Goal: Transaction & Acquisition: Subscribe to service/newsletter

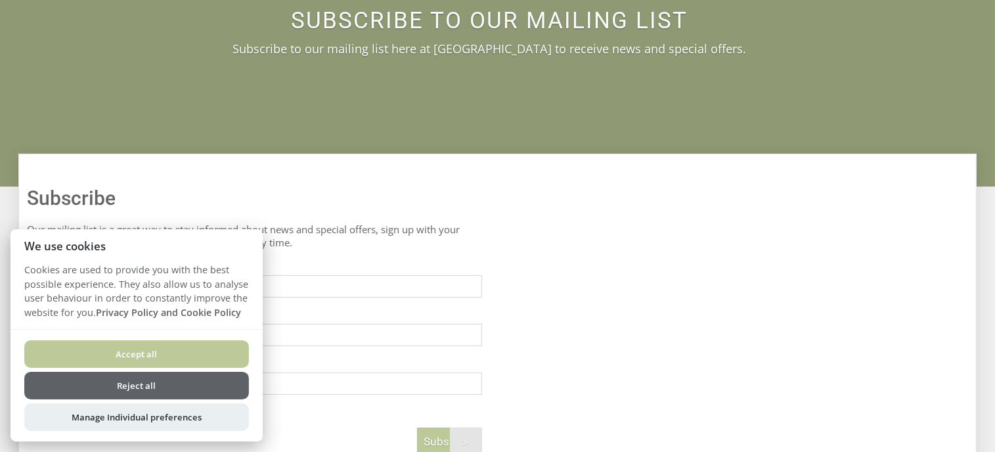
scroll to position [263, 0]
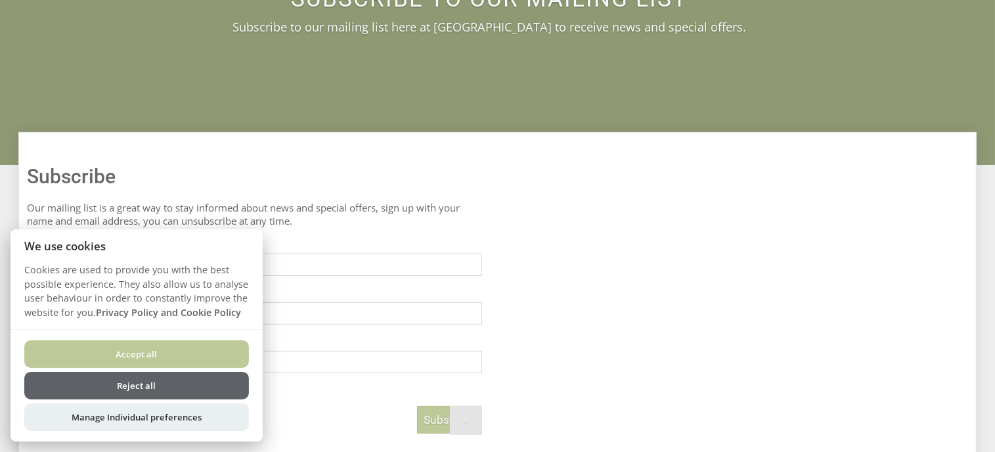
click at [227, 345] on button "Accept all" at bounding box center [136, 354] width 225 height 28
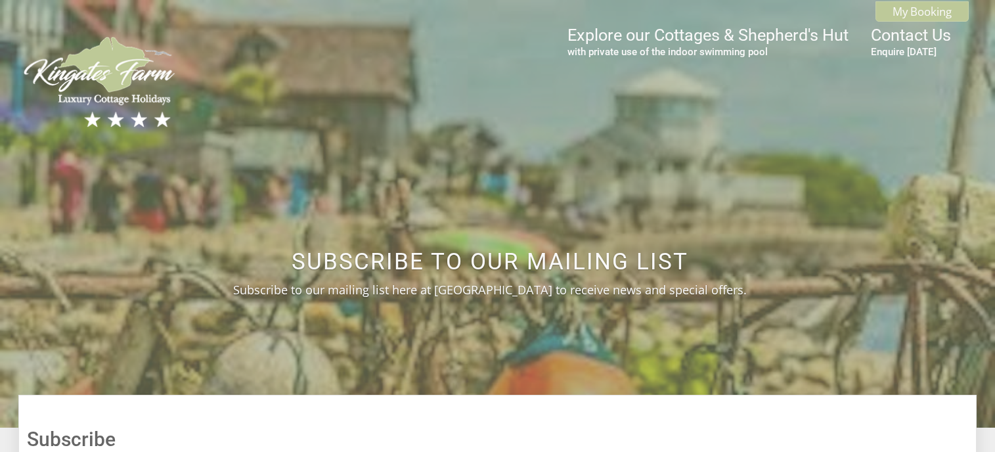
scroll to position [263, 0]
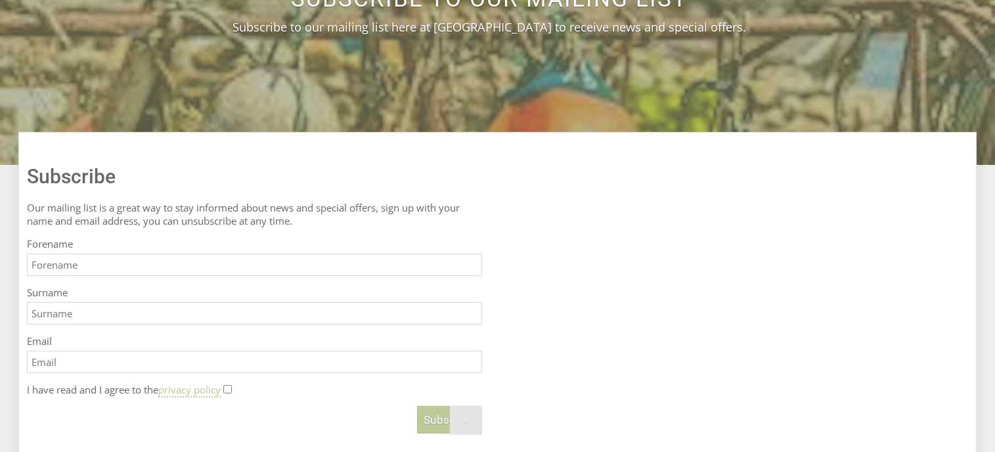
click at [156, 259] on input "Forename" at bounding box center [254, 264] width 455 height 22
type input "[PERSON_NAME]"
type input "Krogulec"
type input "[EMAIL_ADDRESS][DOMAIN_NAME]"
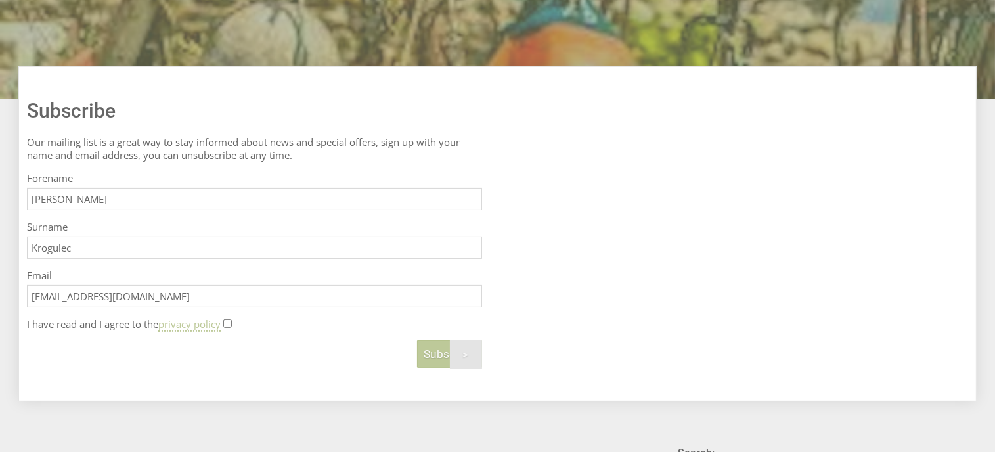
click at [230, 325] on input "I have read and I agree to the privacy policy" at bounding box center [227, 323] width 9 height 9
checkbox input "true"
click at [431, 356] on span "Subscribe" at bounding box center [449, 353] width 51 height 13
